Goal: Task Accomplishment & Management: Complete application form

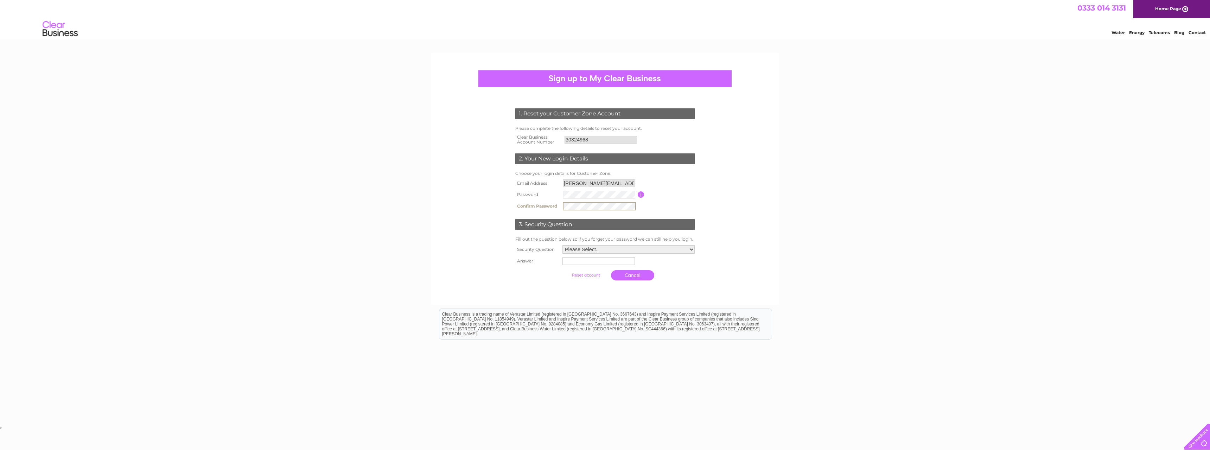
click at [585, 248] on select "Please Select.. In what town or city was your first job? In what town or city d…" at bounding box center [628, 249] width 132 height 8
select select "2"
click at [562, 245] on select "Please Select.. In what town or city was your first job? In what town or city d…" at bounding box center [628, 248] width 133 height 9
click at [585, 262] on input "text" at bounding box center [598, 260] width 73 height 8
type input "Glasgow"
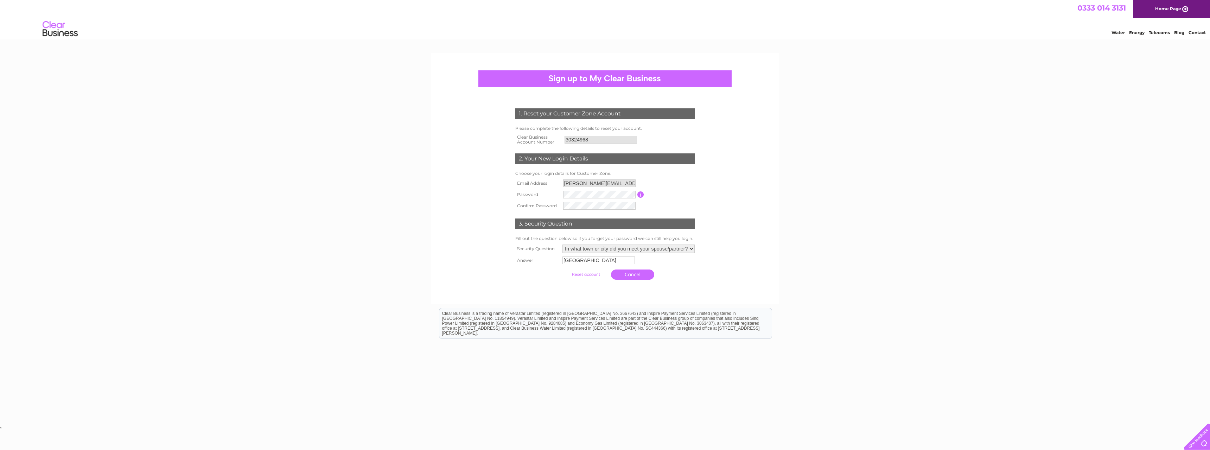
click at [591, 274] on input "submit" at bounding box center [585, 274] width 43 height 10
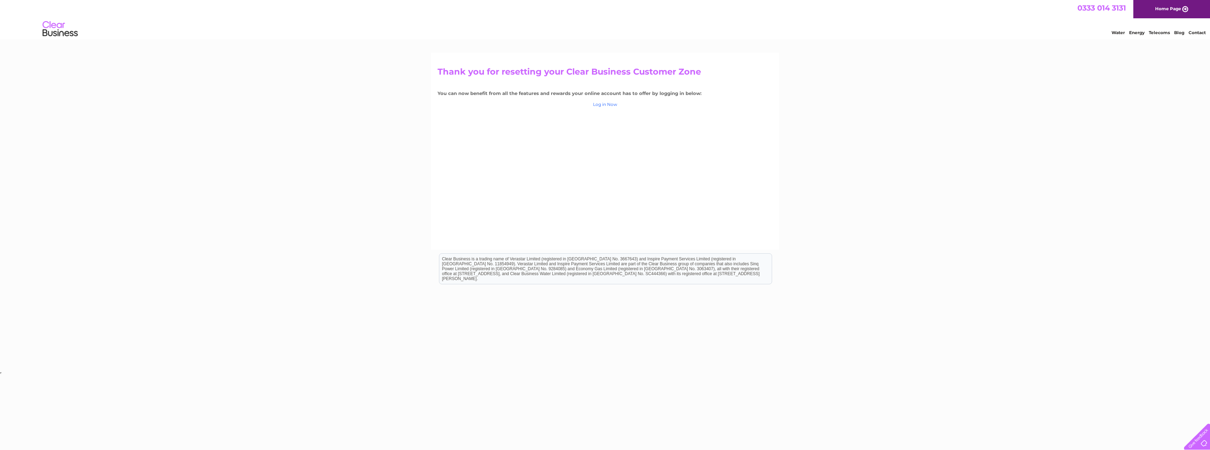
click at [607, 104] on link "Log in Now" at bounding box center [605, 104] width 24 height 5
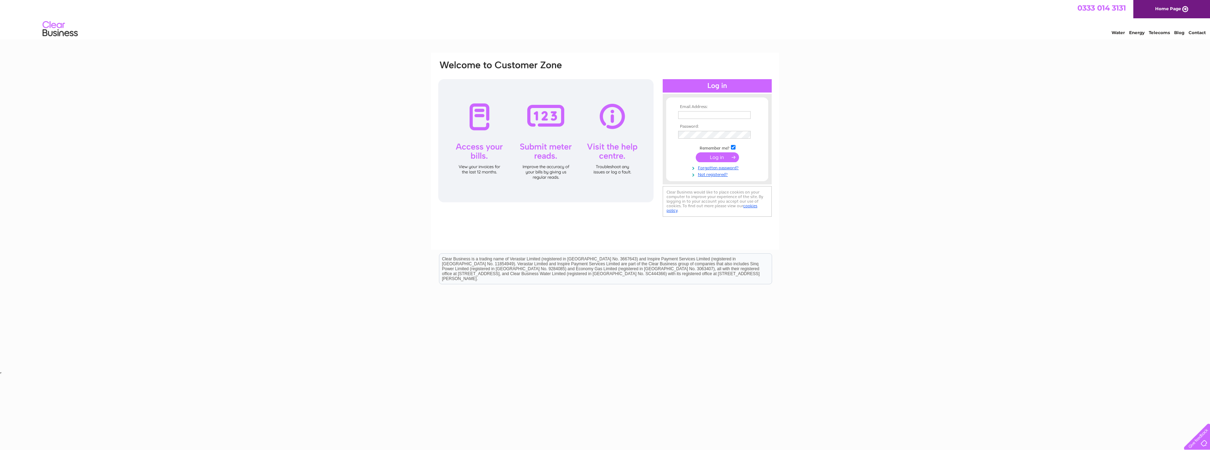
type input "brian.ritchie@alliedvehicles.co.uk"
click at [711, 157] on input "submit" at bounding box center [717, 157] width 43 height 10
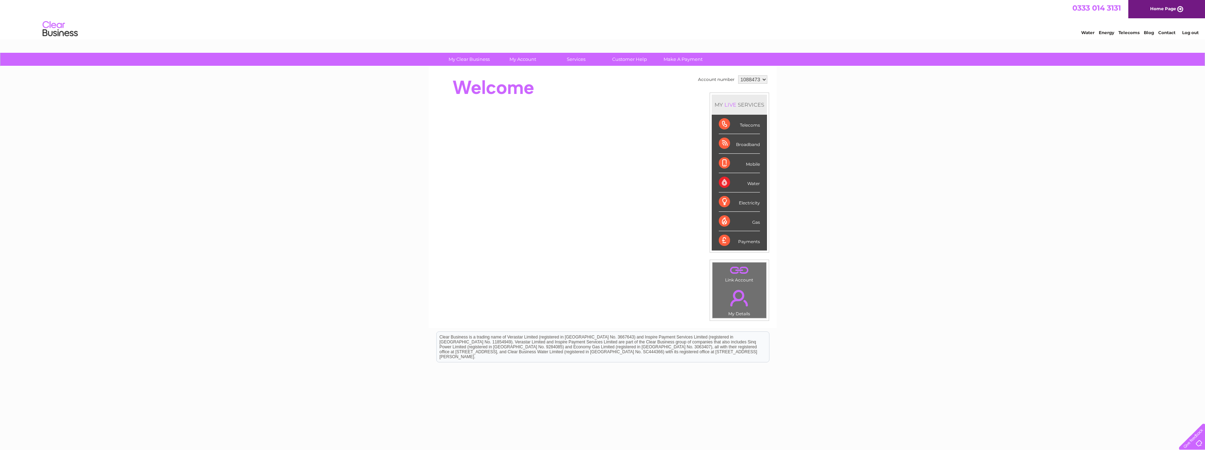
click at [1106, 34] on link "Energy" at bounding box center [1105, 32] width 15 height 5
